Goal: Transaction & Acquisition: Purchase product/service

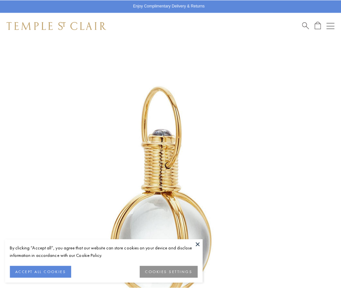
scroll to position [168, 0]
